Goal: Information Seeking & Learning: Understand process/instructions

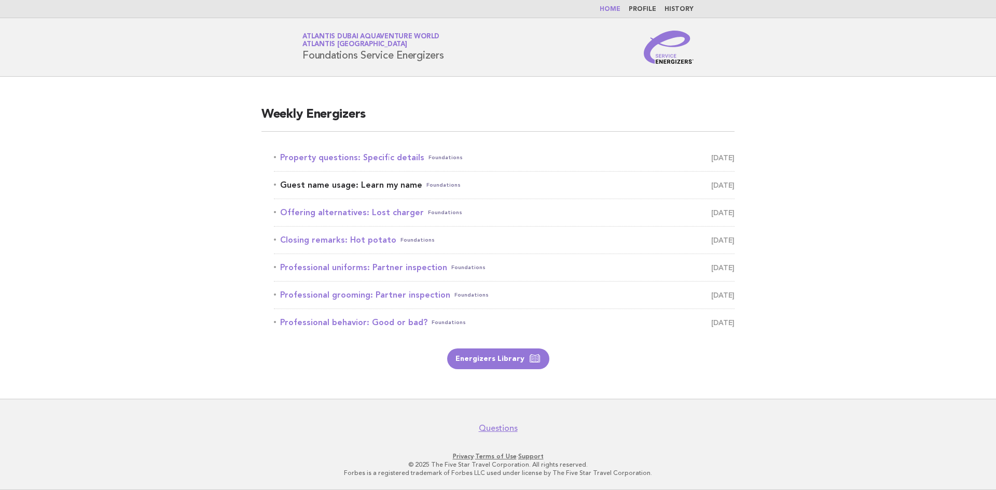
click at [406, 186] on link "Guest name usage: Learn my name Foundations September 28" at bounding box center [504, 185] width 461 height 15
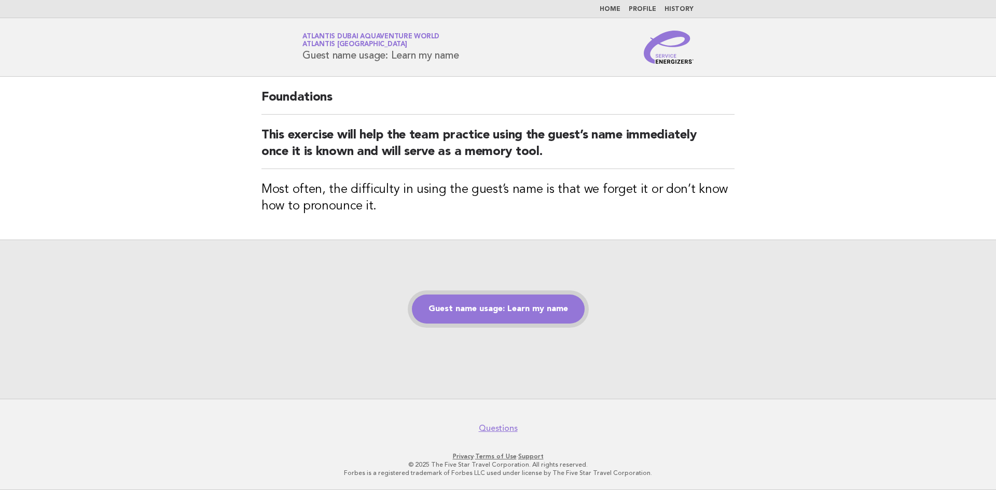
click at [471, 311] on link "Guest name usage: Learn my name" at bounding box center [498, 309] width 173 height 29
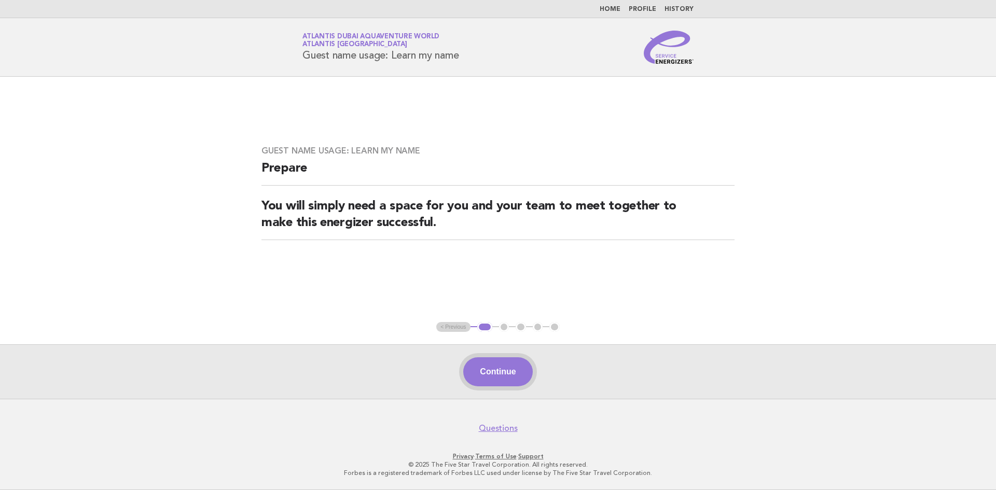
click at [505, 378] on button "Continue" at bounding box center [497, 372] width 69 height 29
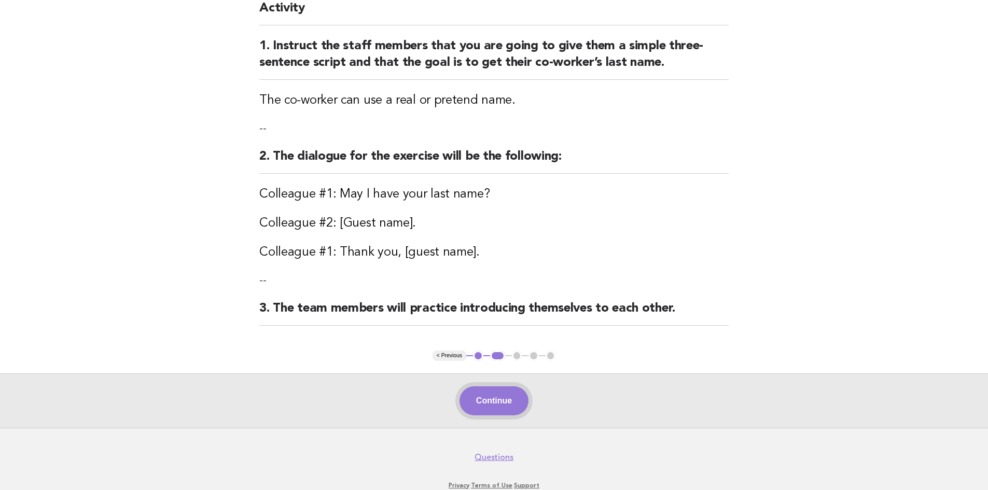
click at [505, 407] on button "Continue" at bounding box center [494, 401] width 69 height 29
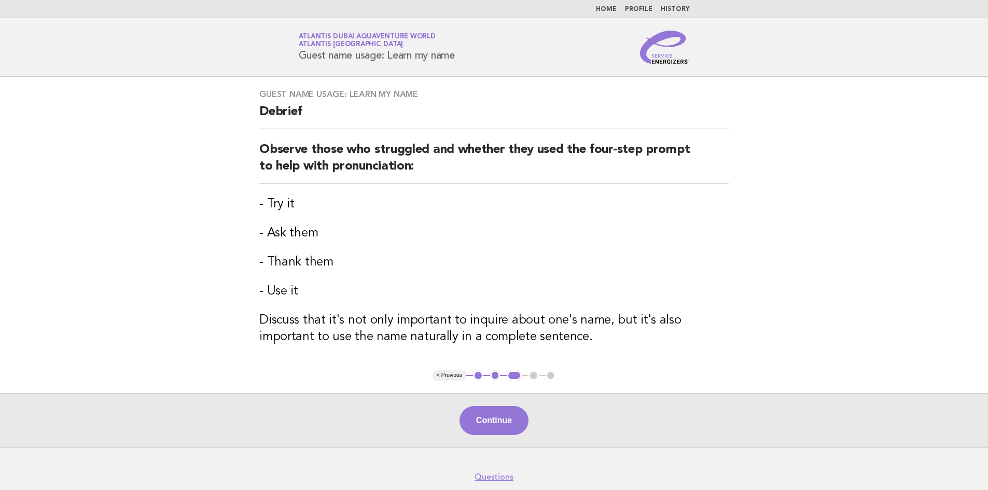
drag, startPoint x: 714, startPoint y: 67, endPoint x: 658, endPoint y: 47, distance: 59.1
click at [578, 42] on header "Service Energizers Atlantis Dubai Aquaventure World Atlantis [GEOGRAPHIC_DATA] …" at bounding box center [494, 47] width 988 height 59
drag, startPoint x: 718, startPoint y: 49, endPoint x: 287, endPoint y: 66, distance: 431.0
click at [287, 66] on header "Service Energizers Atlantis Dubai Aquaventure World Atlantis [GEOGRAPHIC_DATA] …" at bounding box center [494, 47] width 988 height 59
copy div "Guest name usage: Learn my name"
